Goal: Check status: Check status

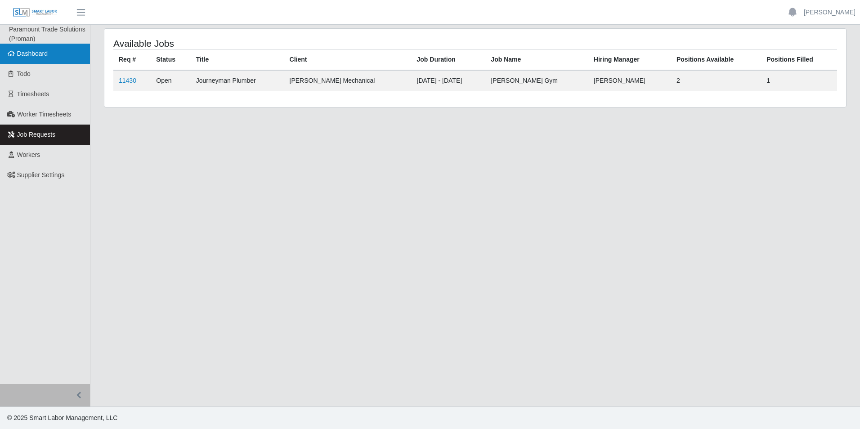
click at [32, 54] on span "Dashboard" at bounding box center [32, 53] width 31 height 7
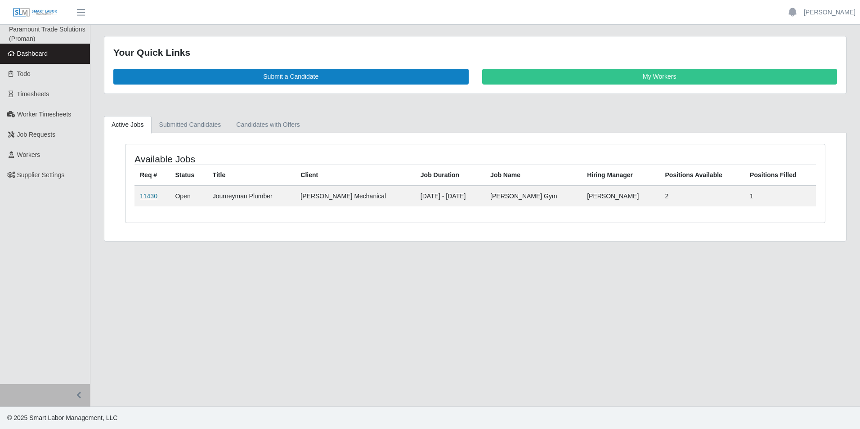
click at [146, 199] on link "11430" at bounding box center [149, 195] width 18 height 7
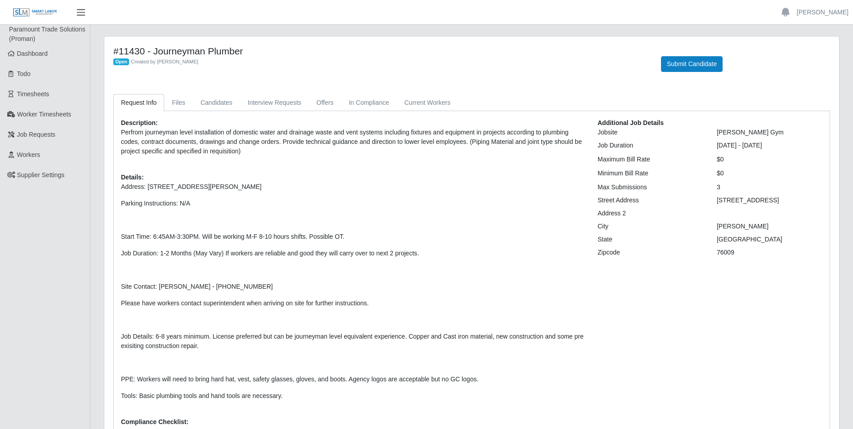
click at [78, 10] on span "button" at bounding box center [81, 12] width 12 height 10
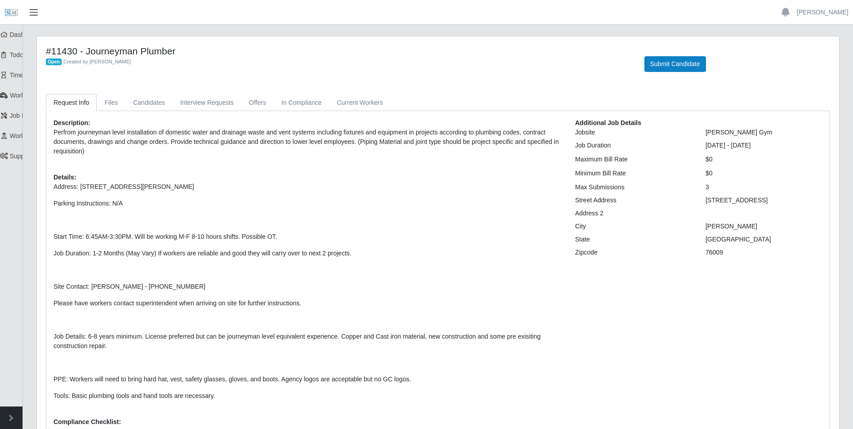
click at [39, 18] on button "button" at bounding box center [33, 12] width 22 height 15
